Goal: Find specific page/section: Find specific page/section

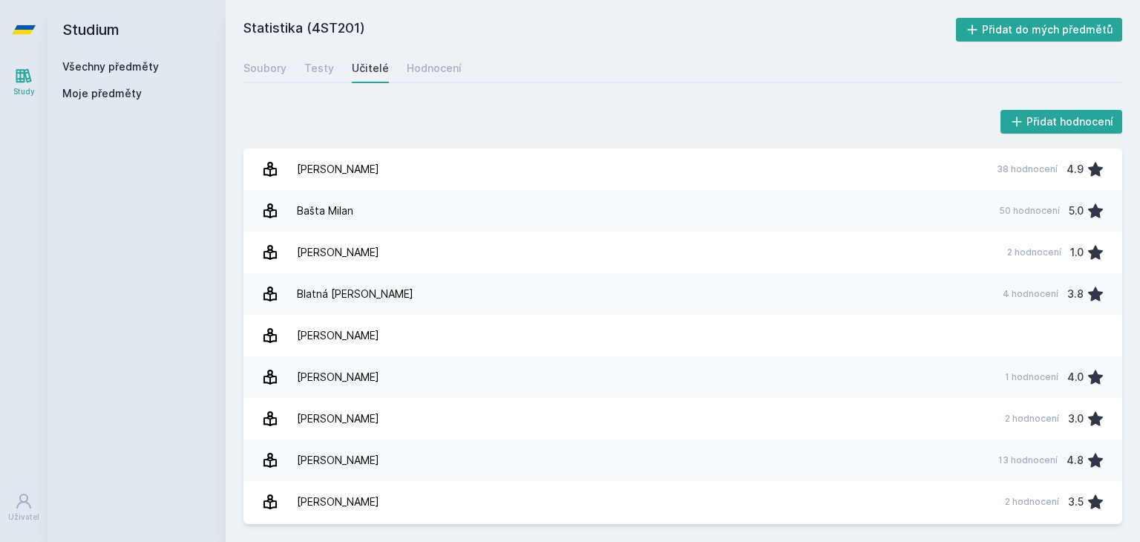
scroll to position [2740, 0]
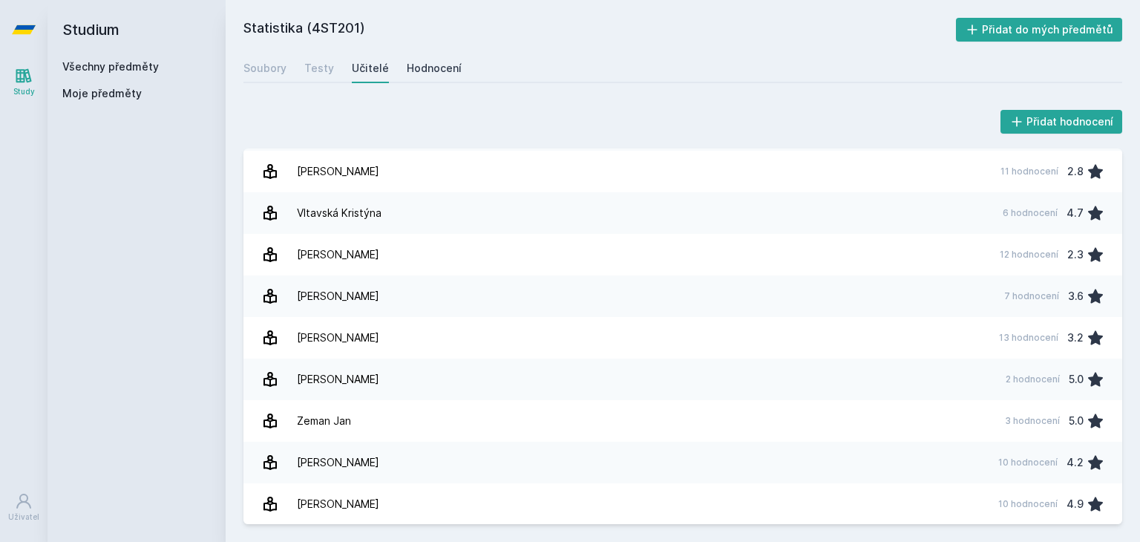
click at [444, 70] on div "Hodnocení" at bounding box center [434, 68] width 55 height 15
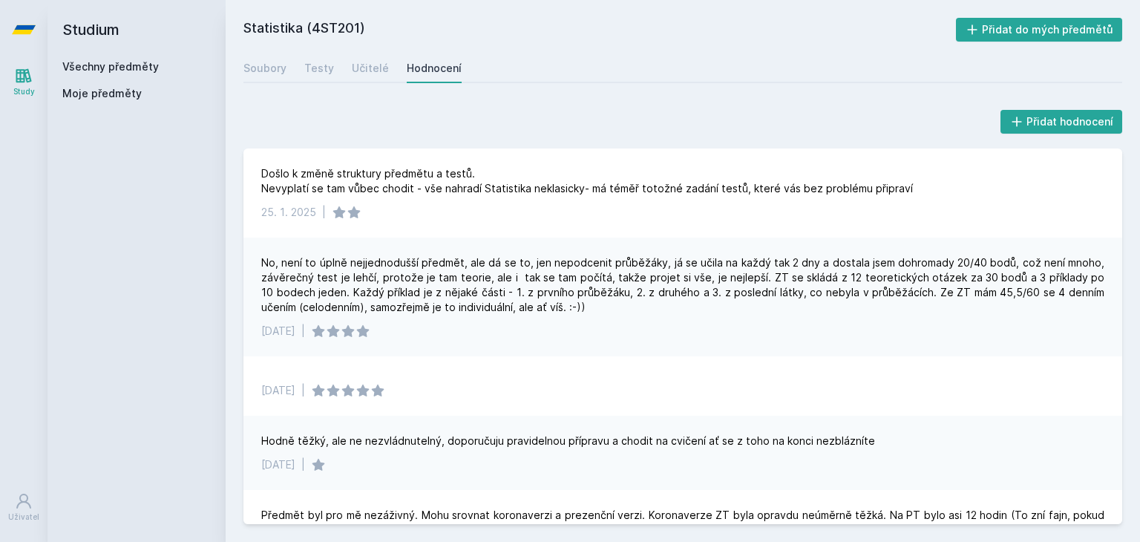
click at [444, 70] on div "Hodnocení" at bounding box center [434, 68] width 55 height 15
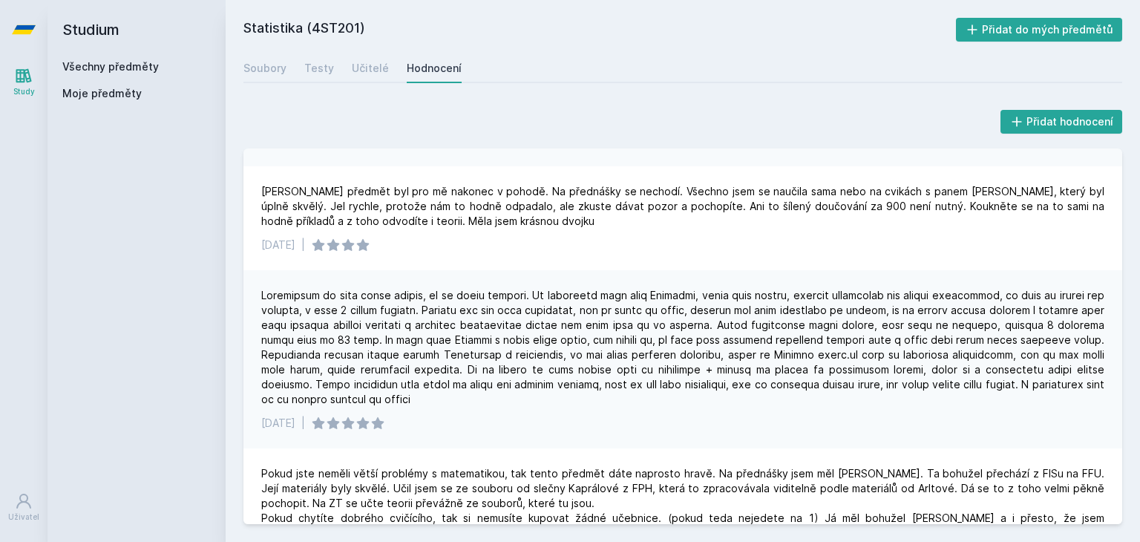
scroll to position [1661, 0]
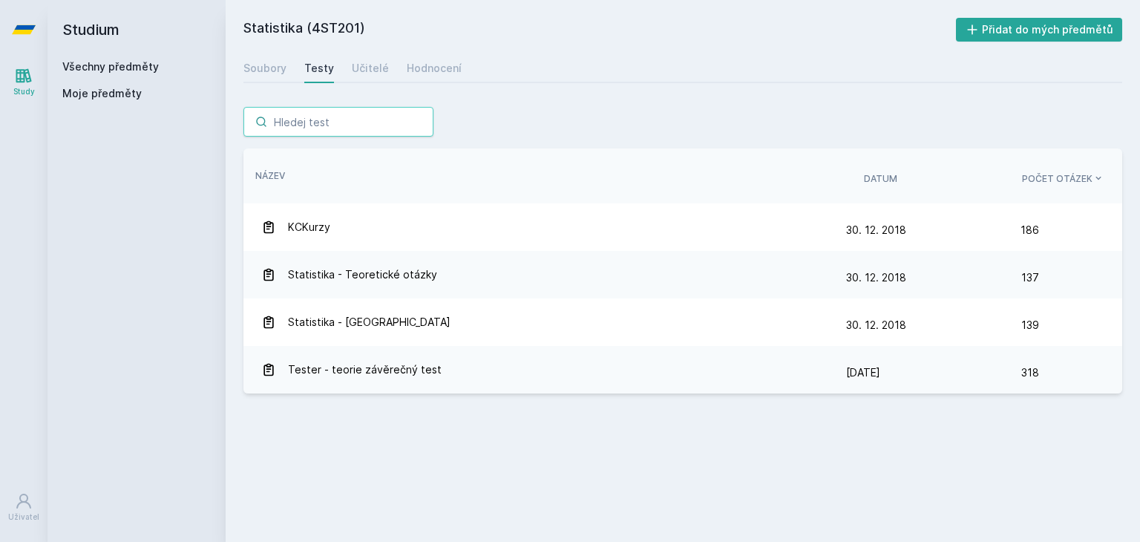
click at [330, 125] on input "search" at bounding box center [338, 122] width 190 height 30
click at [118, 66] on link "Všechny předměty" at bounding box center [110, 66] width 96 height 13
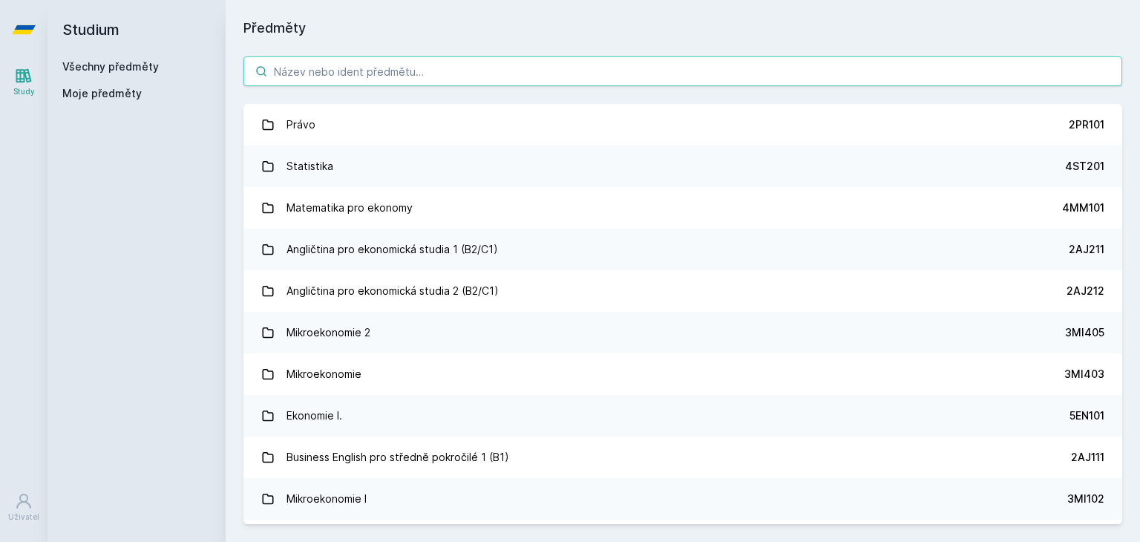
click at [330, 68] on input "search" at bounding box center [682, 71] width 879 height 30
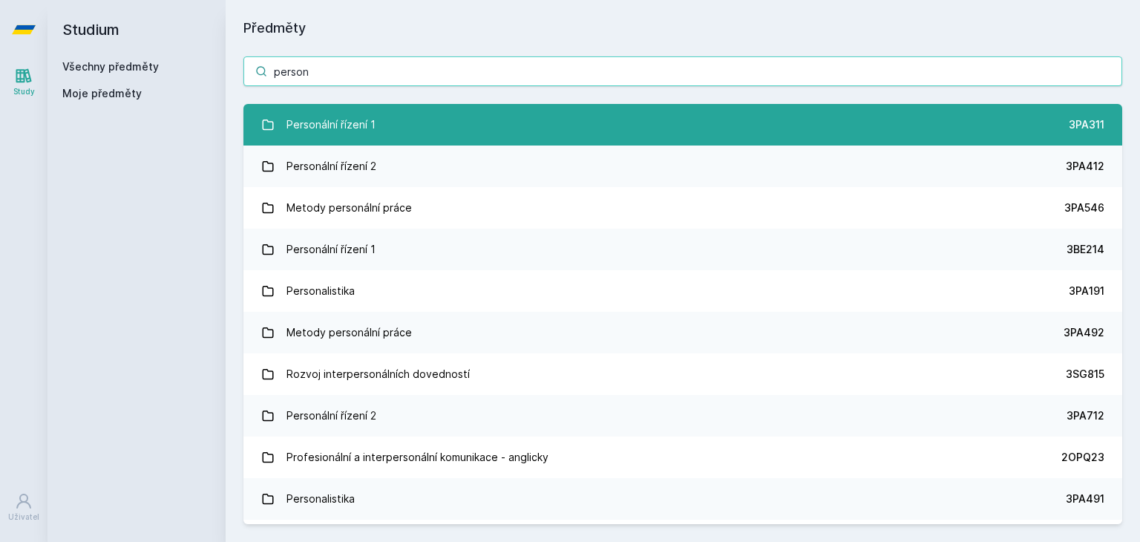
type input "person"
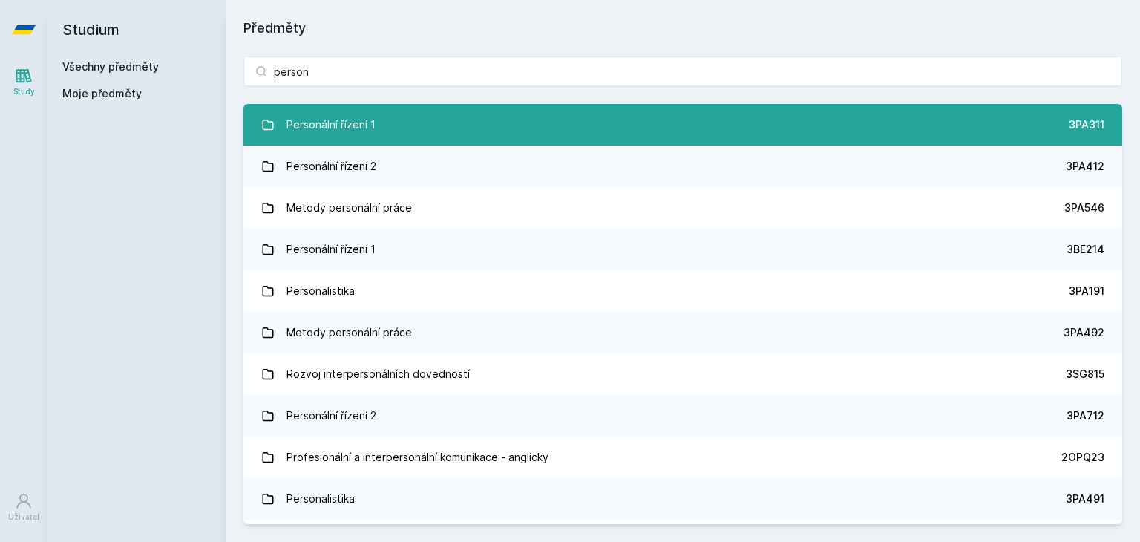
click at [400, 126] on link "Personální řízení 1 3PA311" at bounding box center [682, 125] width 879 height 42
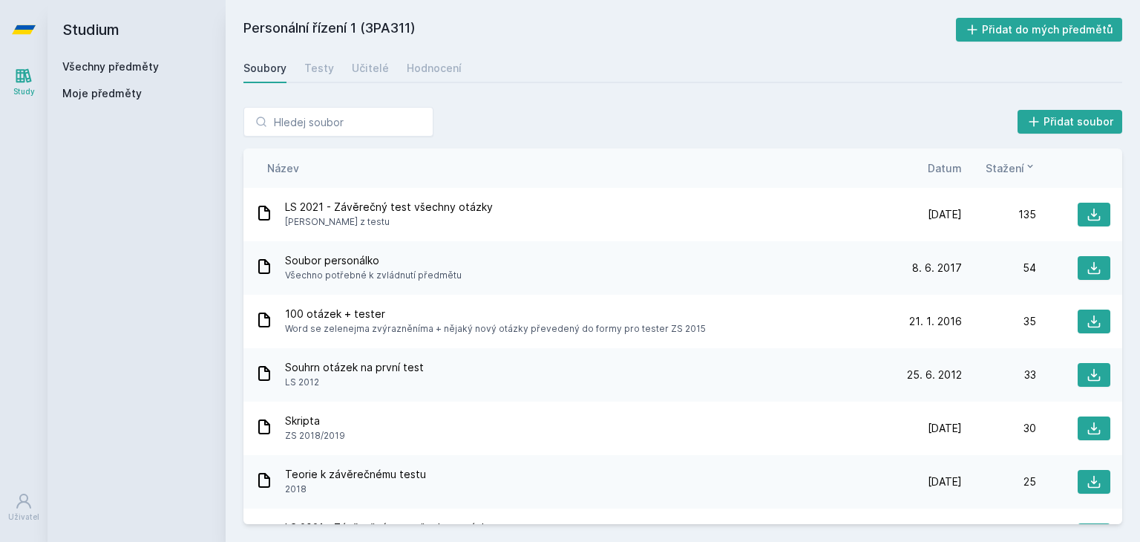
click at [383, 73] on div "Soubory Testy Učitelé Hodnocení" at bounding box center [682, 68] width 879 height 30
click at [371, 66] on div "Učitelé" at bounding box center [370, 68] width 37 height 15
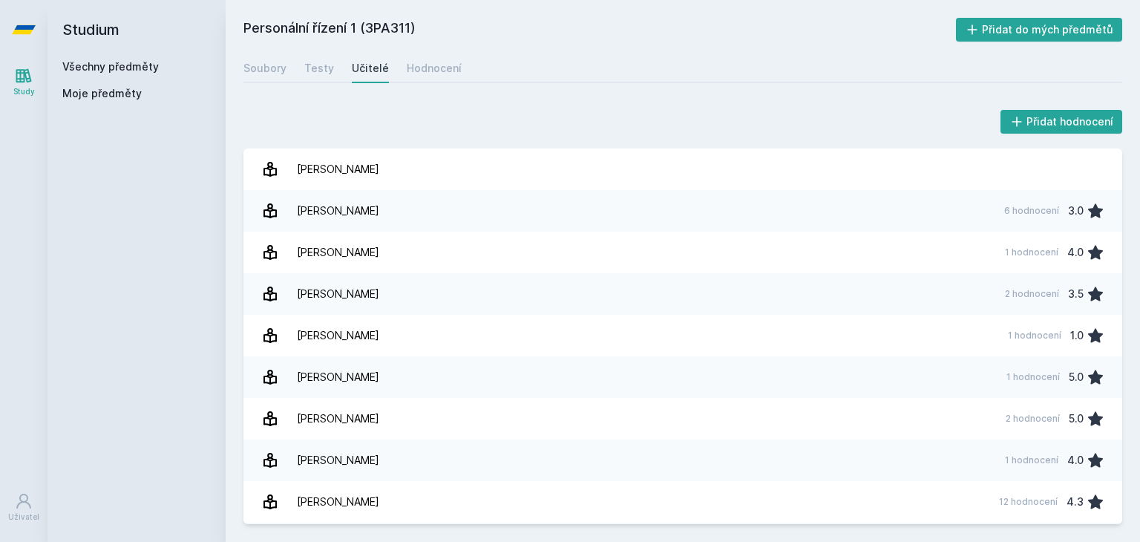
click at [95, 68] on link "Všechny předměty" at bounding box center [110, 66] width 96 height 13
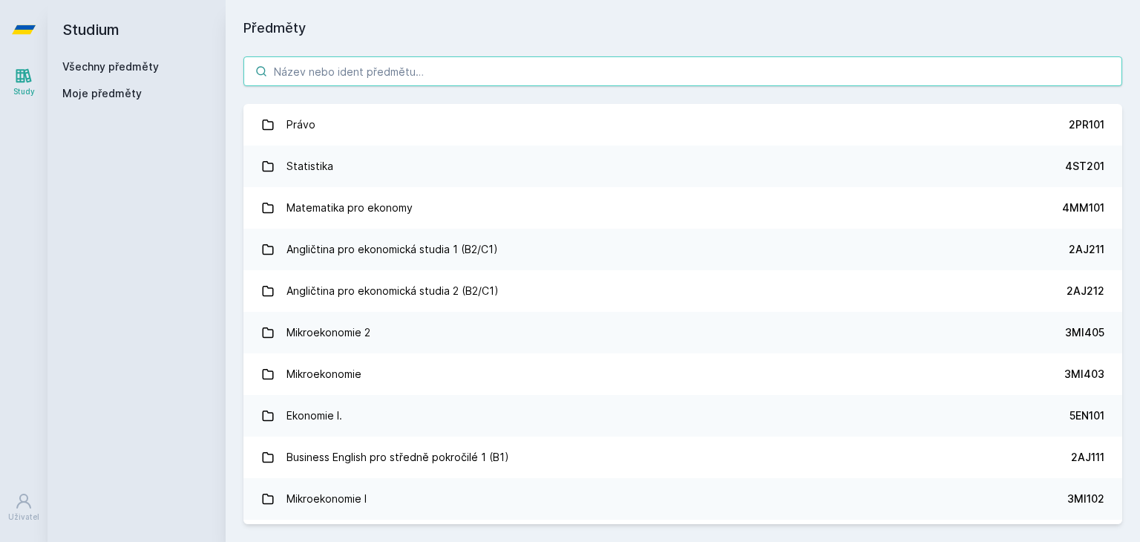
click at [379, 66] on input "search" at bounding box center [682, 71] width 879 height 30
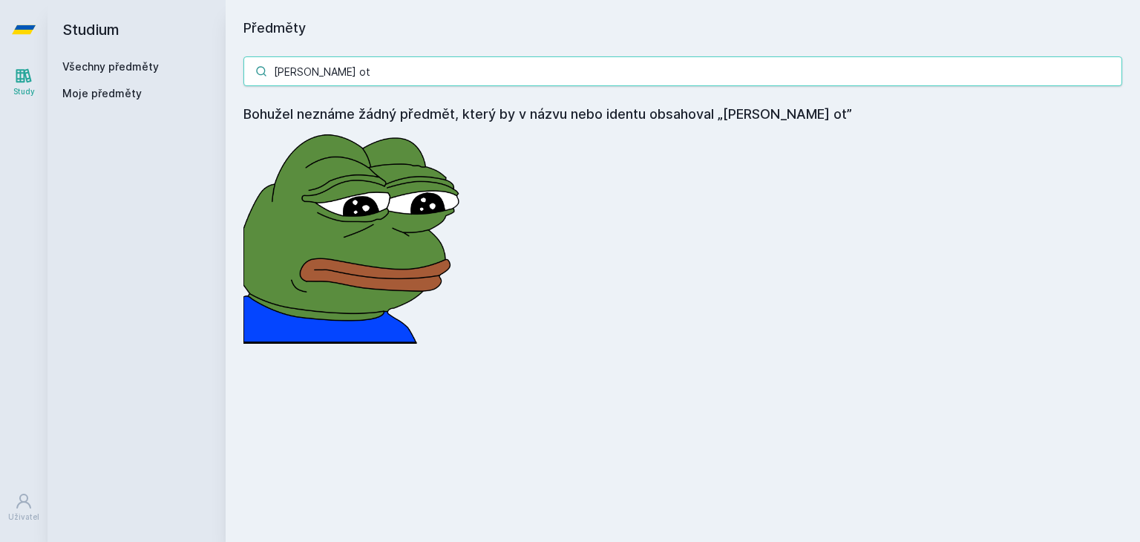
type input "[PERSON_NAME] ot"
